Goal: Information Seeking & Learning: Compare options

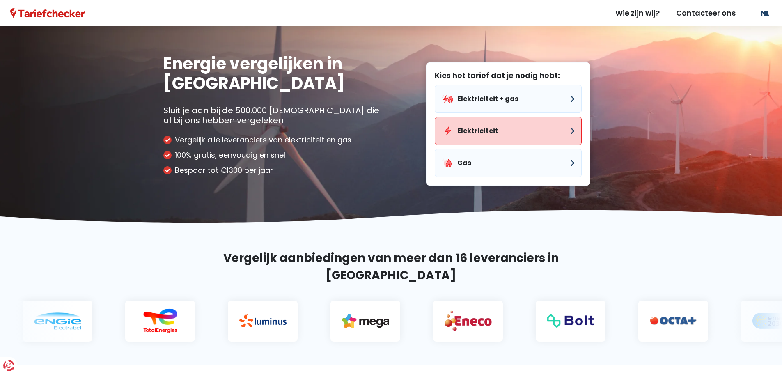
click at [507, 124] on button "Elektriciteit" at bounding box center [508, 131] width 147 height 28
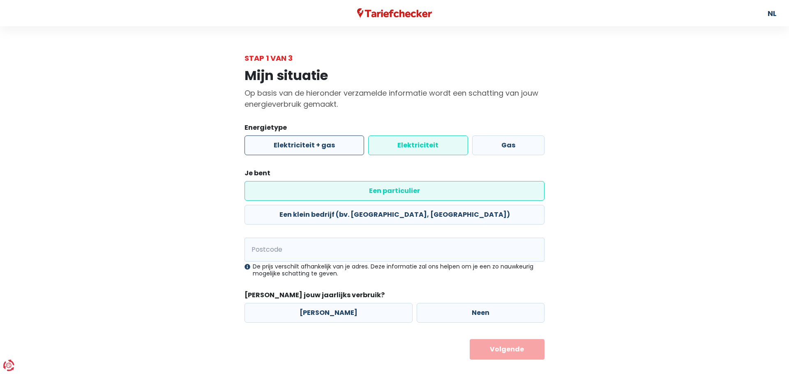
click at [306, 150] on label "Elektriciteit + gas" at bounding box center [304, 146] width 120 height 20
click at [306, 150] on input "Elektriciteit + gas" at bounding box center [304, 146] width 120 height 20
radio input "true"
click at [412, 139] on label "Elektriciteit" at bounding box center [417, 146] width 99 height 20
click at [412, 139] on input "Elektriciteit" at bounding box center [417, 146] width 99 height 20
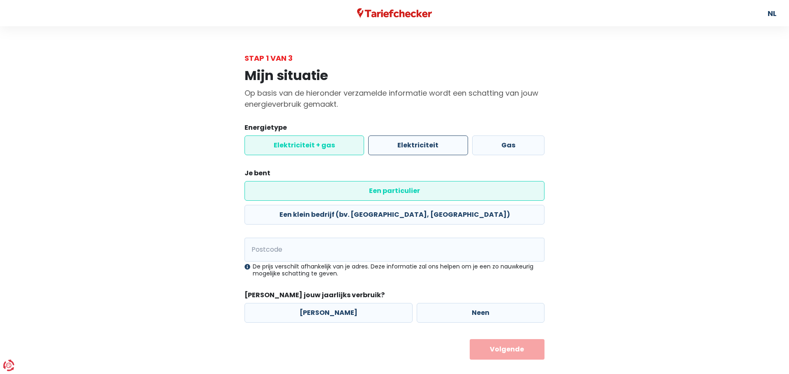
radio input "true"
radio input "false"
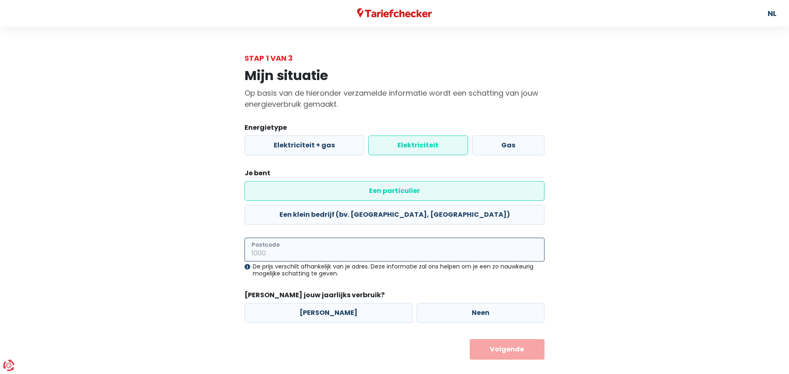
drag, startPoint x: 363, startPoint y: 225, endPoint x: 369, endPoint y: 226, distance: 6.2
click at [363, 238] on input "Postcode" at bounding box center [394, 250] width 300 height 24
type input "2000"
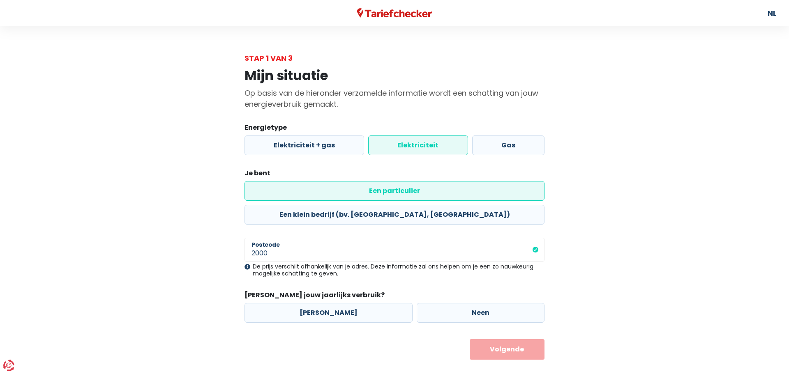
click at [283, 308] on form "Energietype Elektriciteit + gas Elektriciteit Gas Je bent Een particulier Een k…" at bounding box center [394, 241] width 300 height 237
click at [347, 303] on label "[PERSON_NAME]" at bounding box center [328, 313] width 168 height 20
click at [347, 303] on input "[PERSON_NAME]" at bounding box center [328, 313] width 168 height 20
radio input "true"
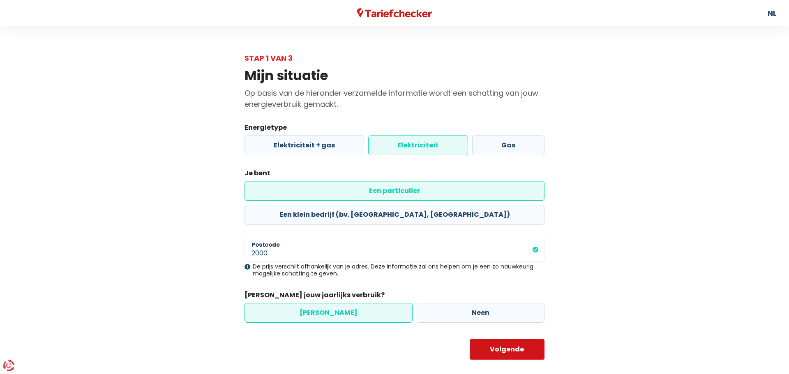
click at [497, 339] on button "Volgende" at bounding box center [506, 349] width 75 height 21
select select
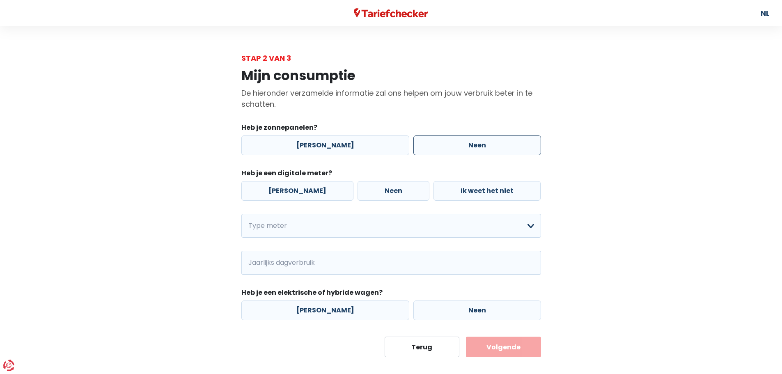
click at [436, 146] on label "Neen" at bounding box center [478, 146] width 128 height 20
click at [436, 146] on input "Neen" at bounding box center [478, 146] width 128 height 20
radio input "true"
click at [364, 188] on label "Neen" at bounding box center [394, 191] width 72 height 20
click at [364, 188] on input "Neen" at bounding box center [394, 191] width 72 height 20
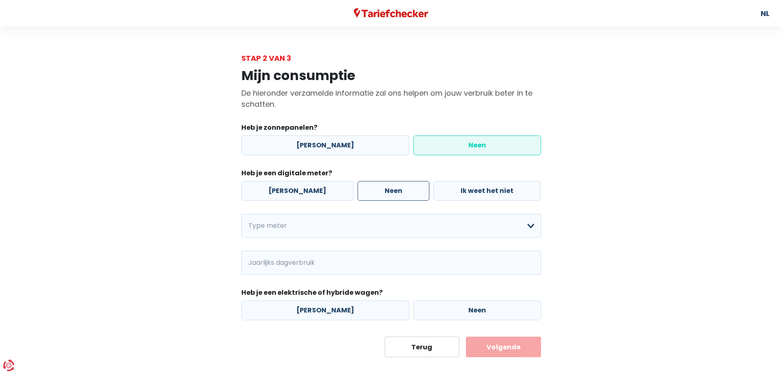
radio input "true"
click at [322, 225] on select "Enkelvoudig Tweevoudig Enkelvoudig + uitsluitend nachttarief Tweevoudig + uitsl…" at bounding box center [392, 226] width 300 height 24
select select "day_single_rate"
click at [242, 214] on select "Enkelvoudig Tweevoudig Enkelvoudig + uitsluitend nachttarief Tweevoudig + uitsl…" at bounding box center [392, 226] width 300 height 24
click at [288, 268] on input "Jaarlijks dagverbruik" at bounding box center [402, 263] width 277 height 24
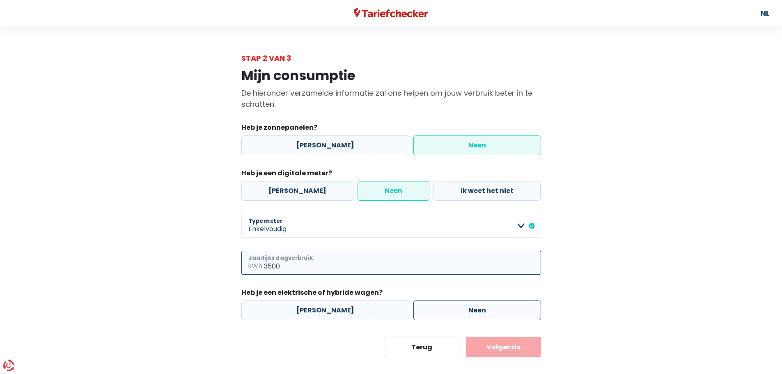
type input "3500"
click at [432, 311] on label "Neen" at bounding box center [478, 311] width 128 height 20
click at [432, 311] on input "Neen" at bounding box center [478, 311] width 128 height 20
radio input "true"
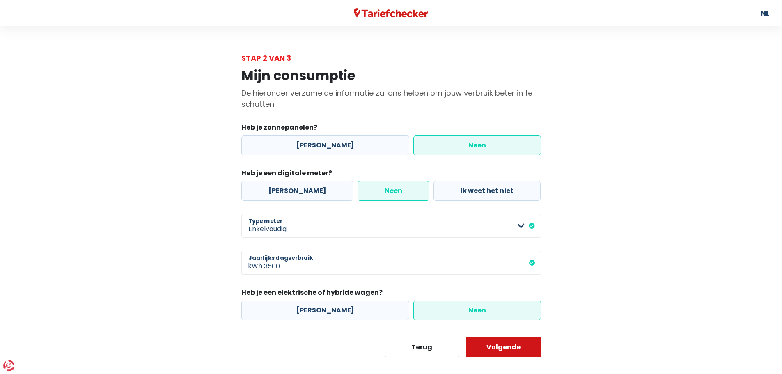
drag, startPoint x: 493, startPoint y: 355, endPoint x: 499, endPoint y: 350, distance: 8.2
click at [493, 356] on button "Volgende" at bounding box center [503, 347] width 75 height 21
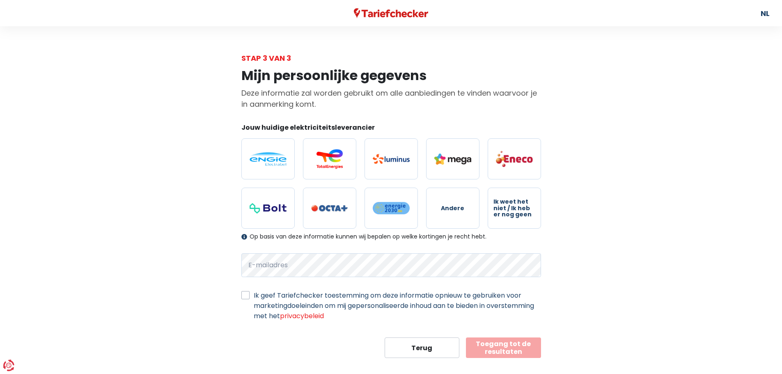
click at [382, 251] on form "Jouw huidige elektriciteitsleverancier Andere Ik weet het niet / Ik heb er nog …" at bounding box center [392, 240] width 300 height 235
click at [258, 293] on label "Ik geef Tariefchecker toestemming om deze informatie opnieuw te gebruiken voor …" at bounding box center [398, 305] width 288 height 31
click at [250, 293] on input "Ik geef Tariefchecker toestemming om deze informatie opnieuw te gebruiken voor …" at bounding box center [246, 294] width 8 height 8
click at [254, 296] on label "Ik geef Tariefchecker toestemming om deze informatie opnieuw te gebruiken voor …" at bounding box center [398, 305] width 288 height 31
click at [246, 296] on input "Ik geef Tariefchecker toestemming om deze informatie opnieuw te gebruiken voor …" at bounding box center [246, 294] width 8 height 8
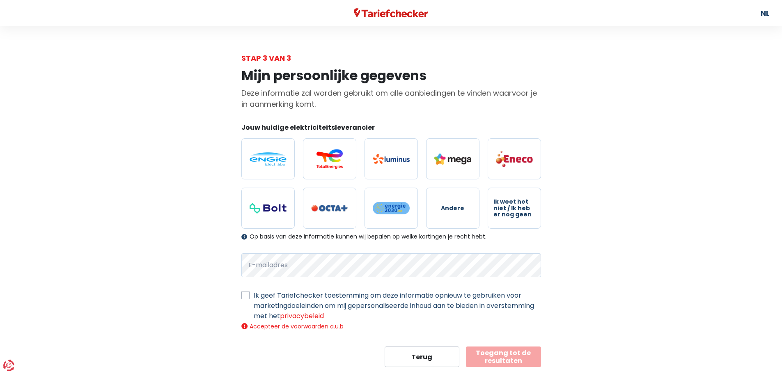
click at [250, 295] on div "Ik geef Tariefchecker toestemming om deze informatie opnieuw te gebruiken voor …" at bounding box center [392, 305] width 300 height 31
click at [254, 293] on label "Ik geef Tariefchecker toestemming om deze informatie opnieuw te gebruiken voor …" at bounding box center [398, 305] width 288 height 31
click at [242, 293] on input "Ik geef Tariefchecker toestemming om deze informatie opnieuw te gebruiken voor …" at bounding box center [246, 294] width 8 height 8
checkbox input "true"
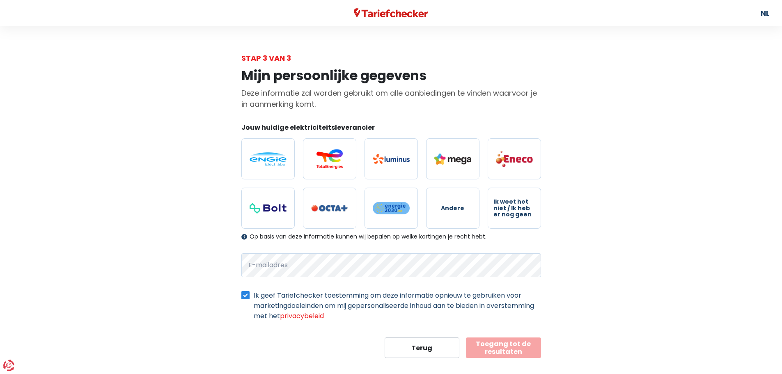
click at [523, 348] on button "Toegang tot de resultaten" at bounding box center [503, 348] width 75 height 21
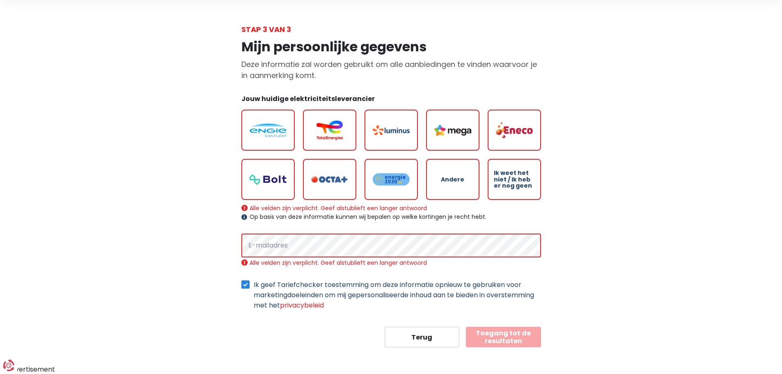
click at [511, 180] on span "Ik weet het niet / Ik heb er nog geen" at bounding box center [514, 179] width 41 height 19
click at [511, 180] on input "Ik weet het niet / Ik heb er nog geen" at bounding box center [514, 179] width 53 height 41
radio input "true"
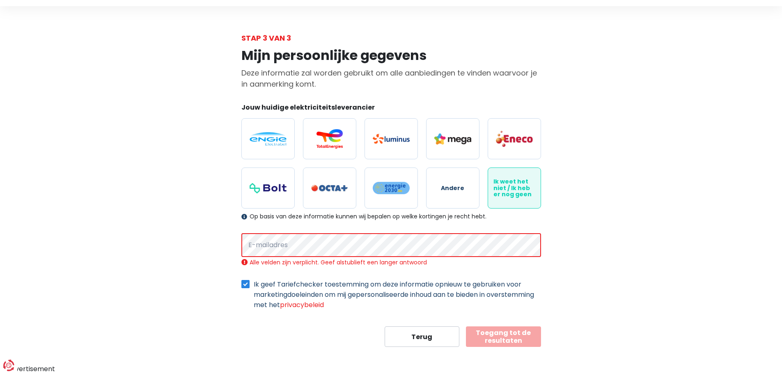
scroll to position [20, 0]
click at [459, 231] on form "Jouw huidige elektriciteitsleverancier Andere Ik weet het niet / Ik heb er nog …" at bounding box center [392, 225] width 300 height 244
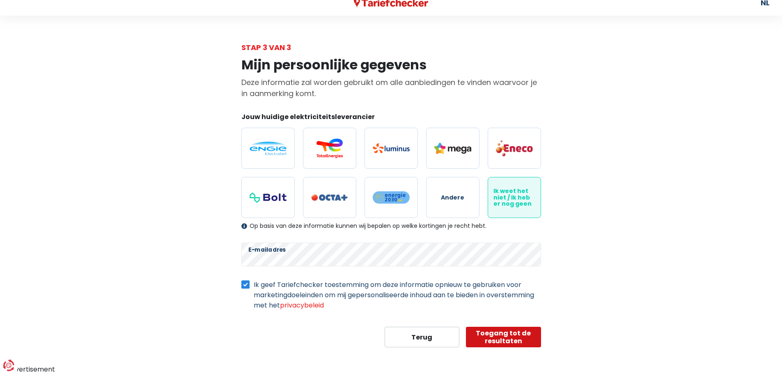
click at [492, 336] on button "Toegang tot de resultaten" at bounding box center [503, 337] width 75 height 21
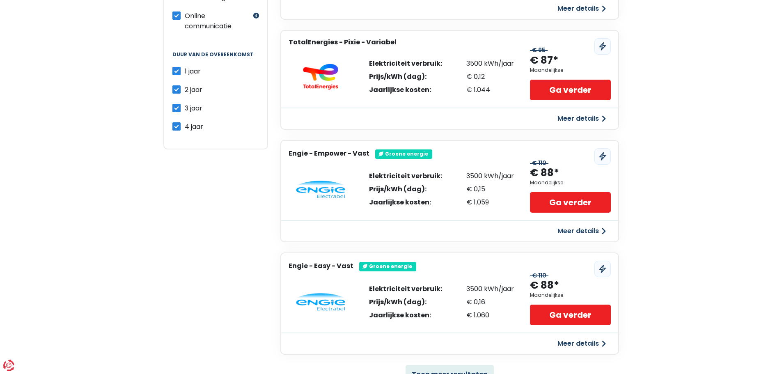
scroll to position [552, 0]
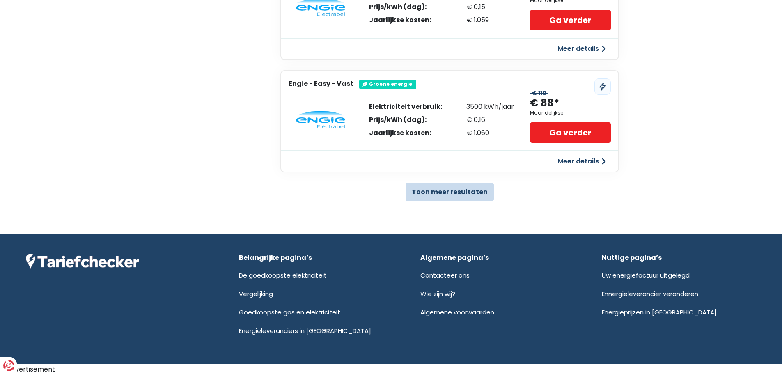
click at [485, 188] on button "Toon meer resultaten" at bounding box center [450, 192] width 88 height 18
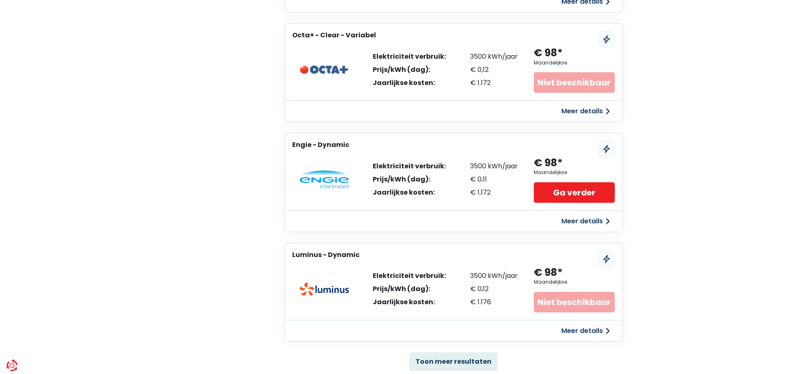
scroll to position [1658, 0]
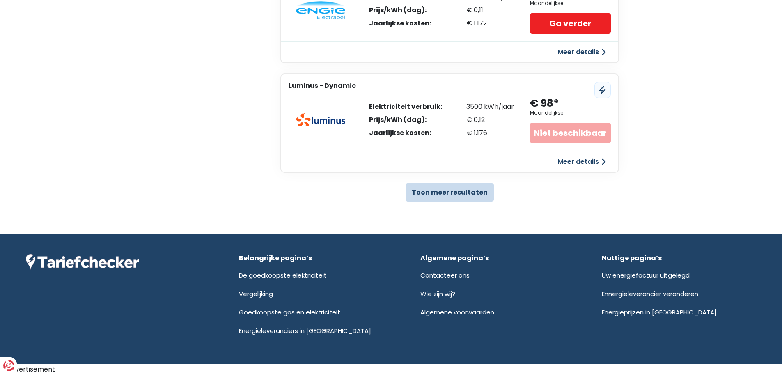
click at [443, 188] on button "Toon meer resultaten" at bounding box center [450, 192] width 88 height 18
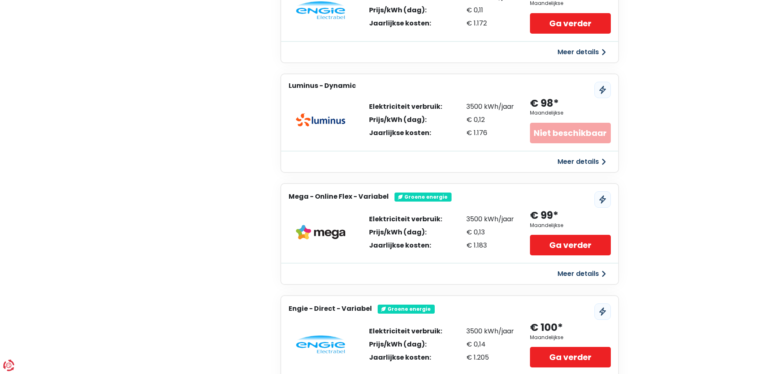
drag, startPoint x: 393, startPoint y: 221, endPoint x: 495, endPoint y: 244, distance: 104.5
click at [495, 244] on div "Elektriciteit verbruik: Prijs/kWh (dag): Jaarlijkse kosten: 3500 kWh/jaar € 0,1…" at bounding box center [441, 232] width 145 height 33
click at [495, 245] on div "€ 1.183" at bounding box center [491, 245] width 48 height 7
click at [585, 273] on button "Meer details" at bounding box center [582, 274] width 58 height 15
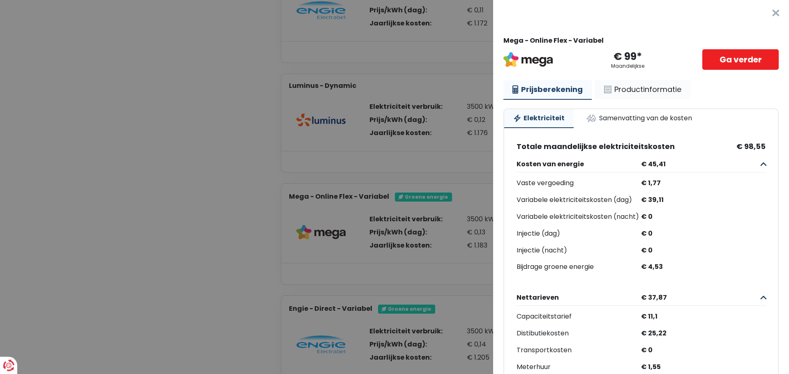
click at [623, 84] on link "Productinformatie" at bounding box center [642, 89] width 95 height 19
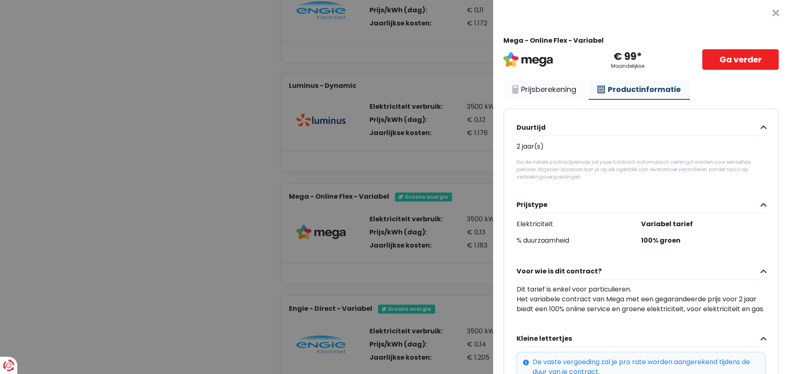
click at [544, 87] on link "Prijsberekening" at bounding box center [544, 89] width 82 height 19
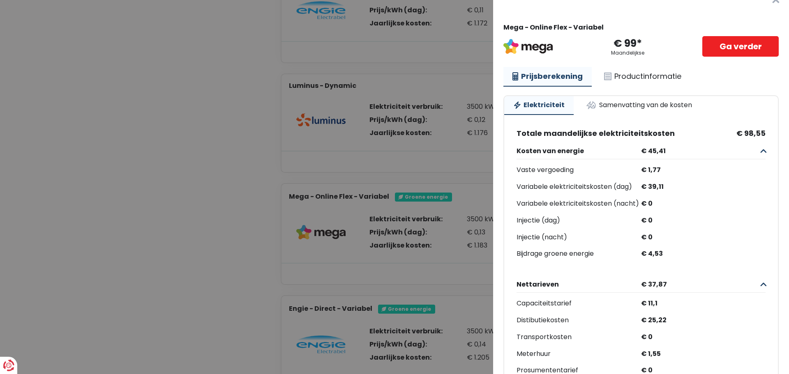
scroll to position [0, 0]
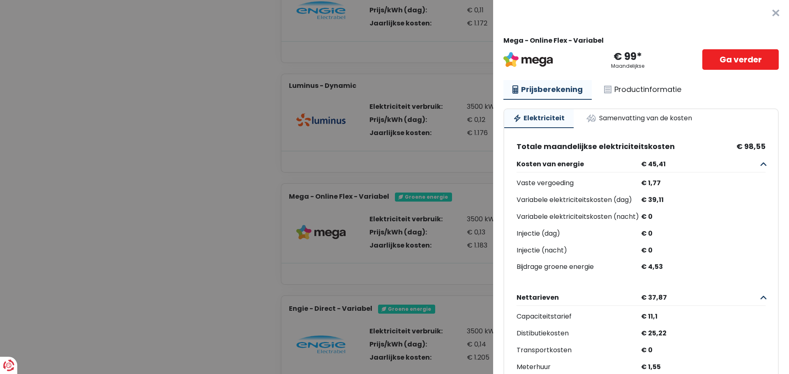
click at [446, 168] on Variabel "Plus de détails - Mega × Mega - Online Flex - Variabel € 99* Maandelijkse Ga ve…" at bounding box center [394, 187] width 789 height 374
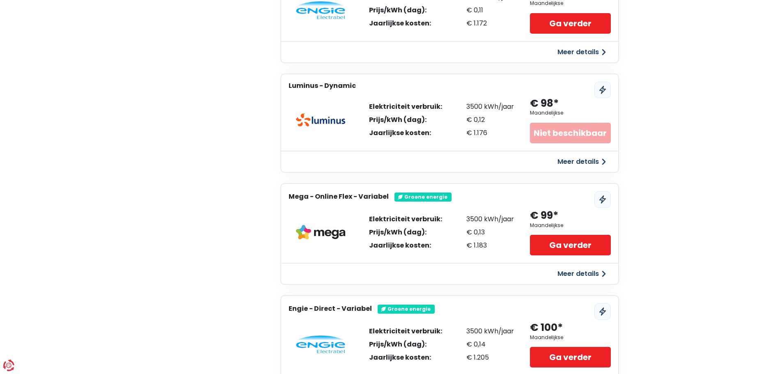
click at [584, 270] on button "Meer details" at bounding box center [582, 274] width 58 height 15
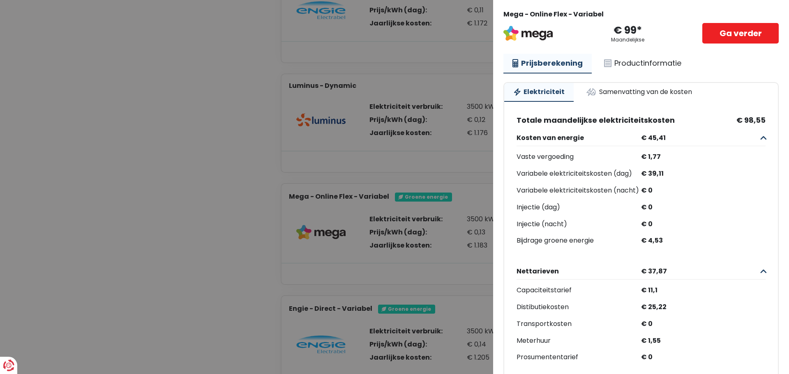
scroll to position [41, 0]
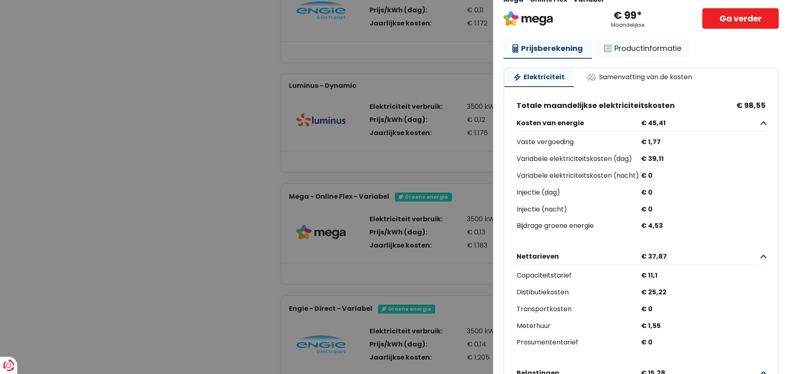
click at [628, 49] on link "Productinformatie" at bounding box center [642, 48] width 95 height 19
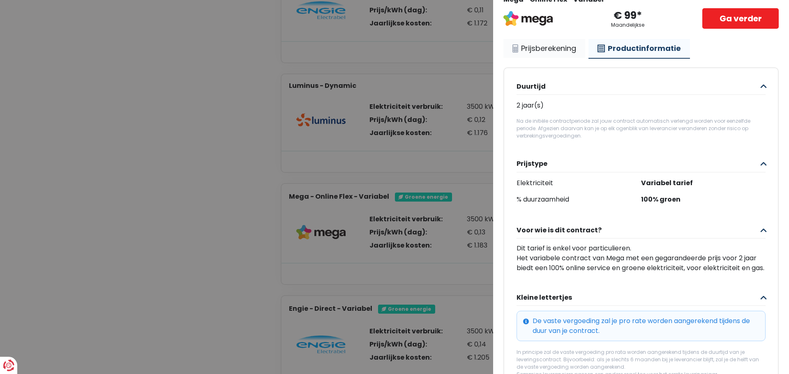
click at [562, 51] on link "Prijsberekening" at bounding box center [544, 48] width 82 height 19
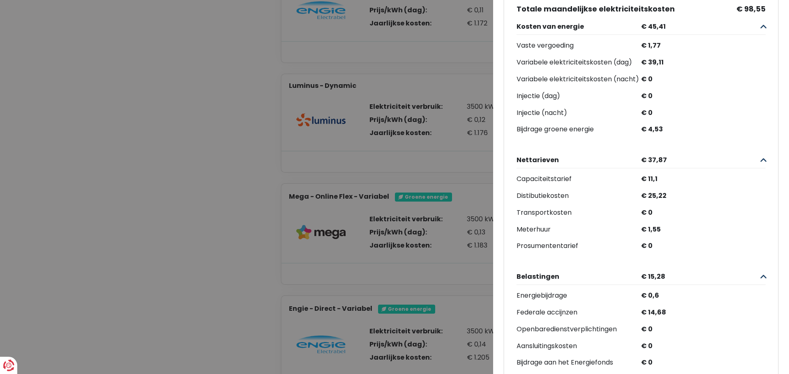
scroll to position [0, 0]
